Goal: Go to known website: Go to known website

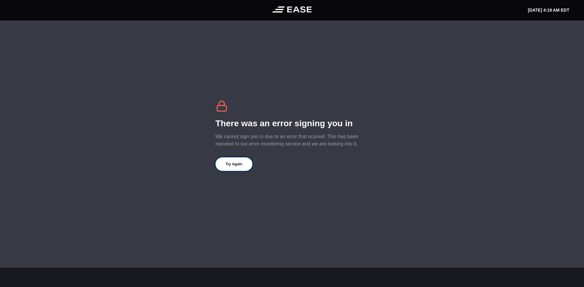
click at [239, 169] on button "Try Again" at bounding box center [233, 164] width 37 height 13
